Goal: Task Accomplishment & Management: Manage account settings

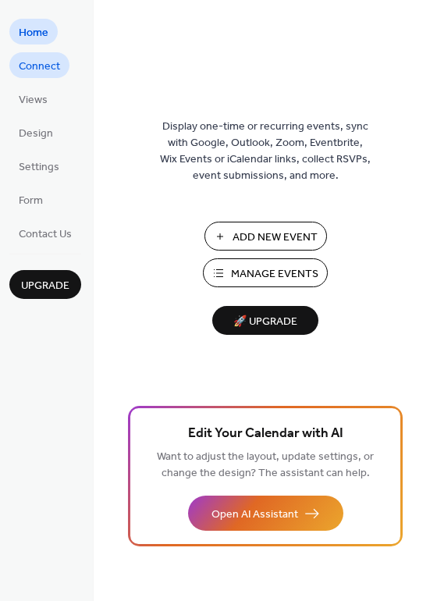
click at [48, 59] on span "Connect" at bounding box center [39, 67] width 41 height 16
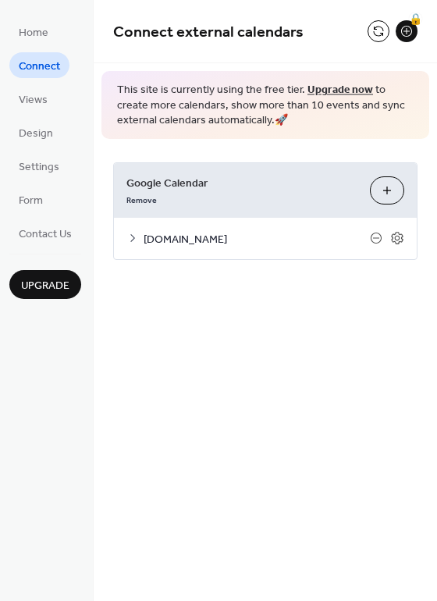
click at [135, 236] on icon at bounding box center [132, 238] width 12 height 12
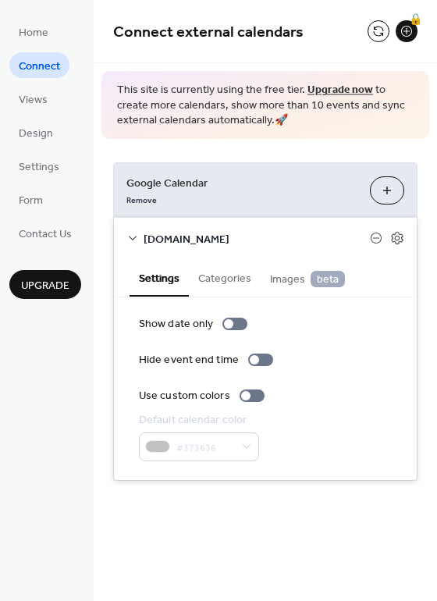
click at [386, 198] on button "Choose Calendars" at bounding box center [387, 190] width 34 height 28
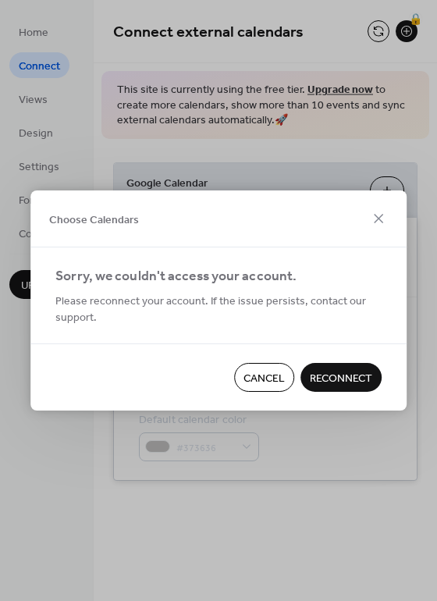
click at [345, 365] on button "Reconnect" at bounding box center [341, 377] width 81 height 29
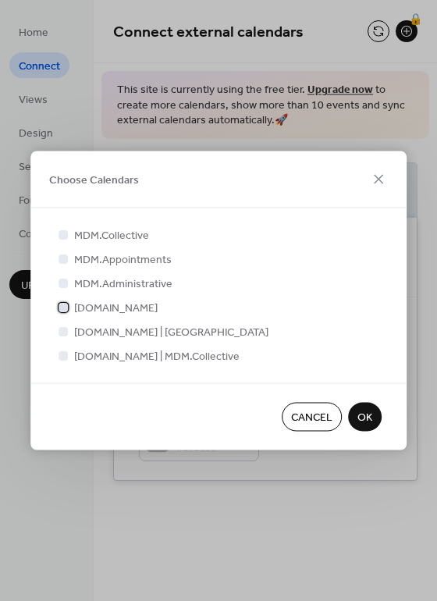
click at [68, 300] on div at bounding box center [63, 307] width 16 height 16
click at [64, 355] on div at bounding box center [63, 354] width 9 height 9
click at [368, 410] on span "OK" at bounding box center [365, 418] width 15 height 16
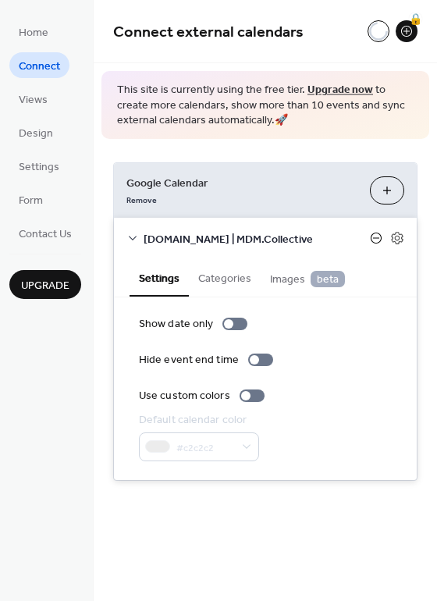
click at [373, 242] on icon at bounding box center [376, 238] width 12 height 12
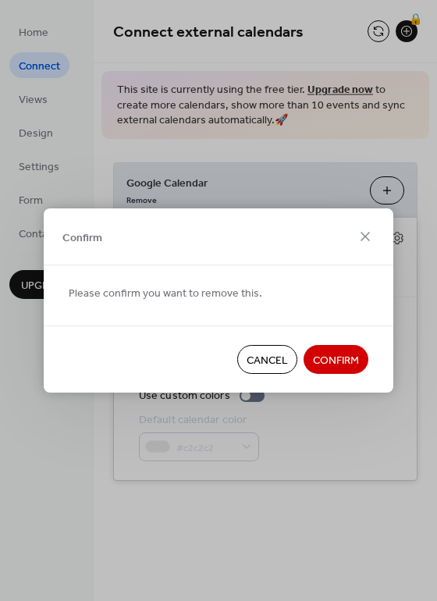
click at [276, 358] on span "Cancel" at bounding box center [267, 361] width 41 height 16
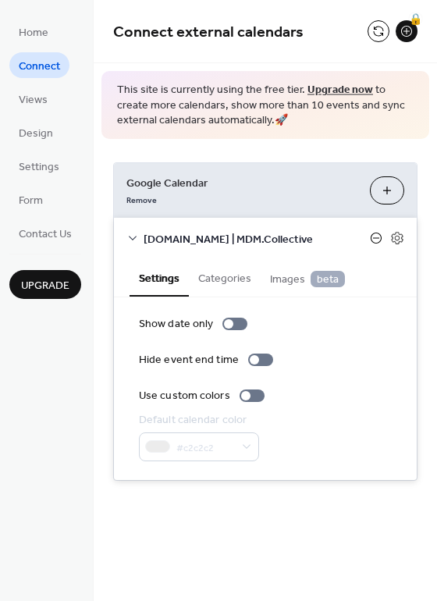
click at [373, 240] on icon at bounding box center [376, 238] width 12 height 12
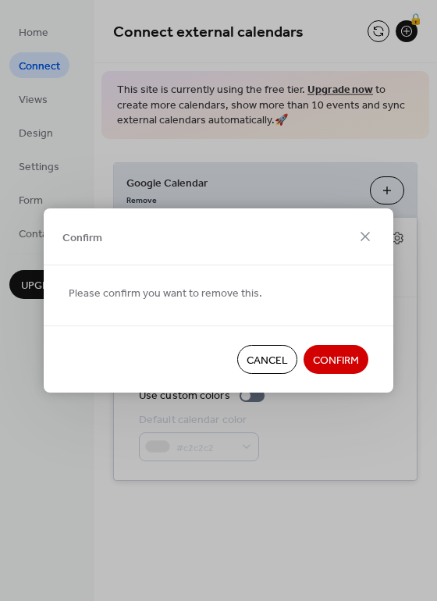
click at [272, 361] on span "Cancel" at bounding box center [267, 361] width 41 height 16
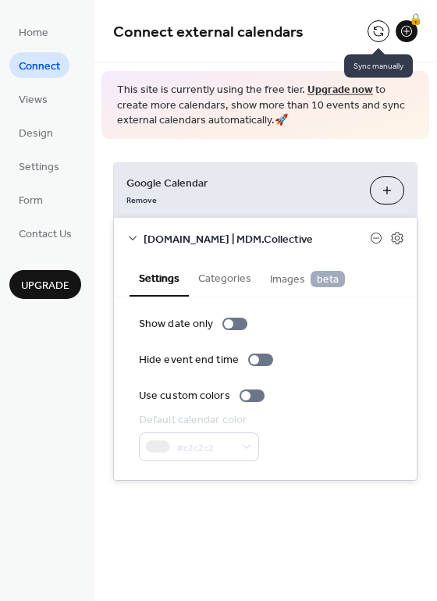
click at [380, 27] on button at bounding box center [379, 31] width 22 height 22
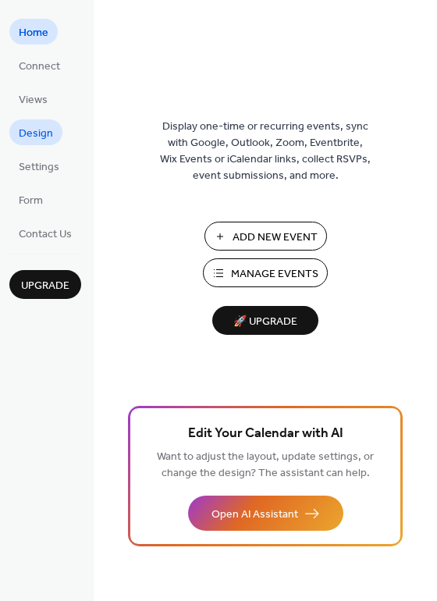
click at [43, 129] on span "Design" at bounding box center [36, 134] width 34 height 16
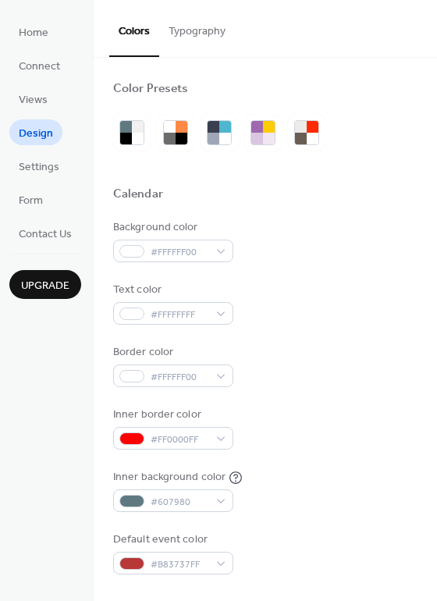
click at [208, 26] on button "Typography" at bounding box center [197, 27] width 76 height 55
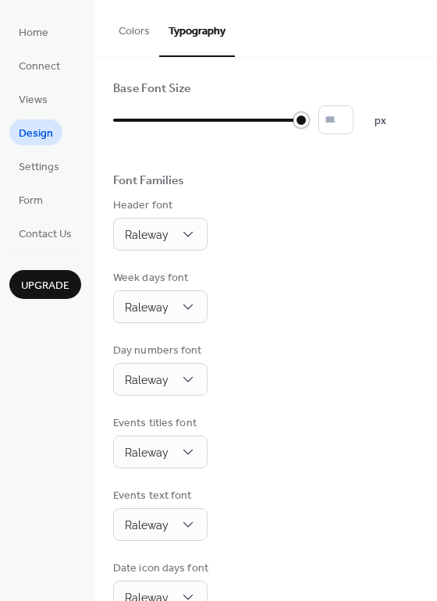
type input "**"
drag, startPoint x: 281, startPoint y: 123, endPoint x: 310, endPoint y: 123, distance: 28.9
click at [310, 123] on div "** px" at bounding box center [249, 119] width 273 height 29
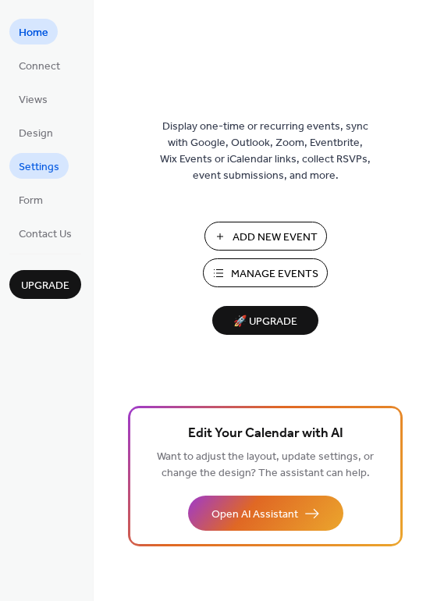
click at [40, 169] on span "Settings" at bounding box center [39, 167] width 41 height 16
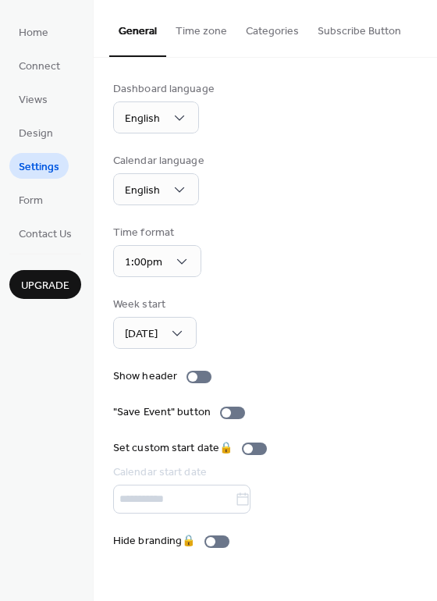
click at [28, 48] on ul "Home Connect Views Design Settings Form Contact Us" at bounding box center [45, 132] width 72 height 227
click at [28, 62] on span "Connect" at bounding box center [39, 67] width 41 height 16
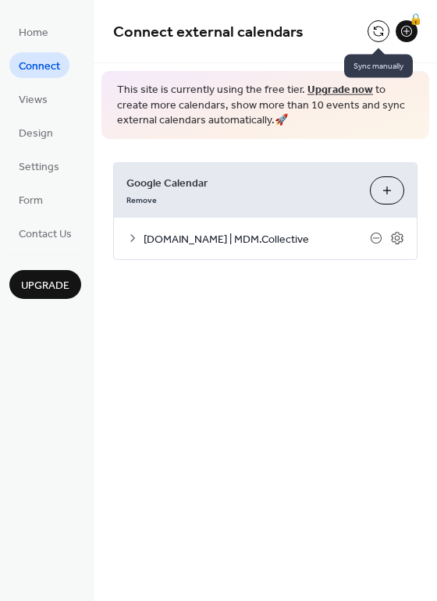
click at [376, 31] on button at bounding box center [379, 31] width 22 height 22
